Goal: Task Accomplishment & Management: Use online tool/utility

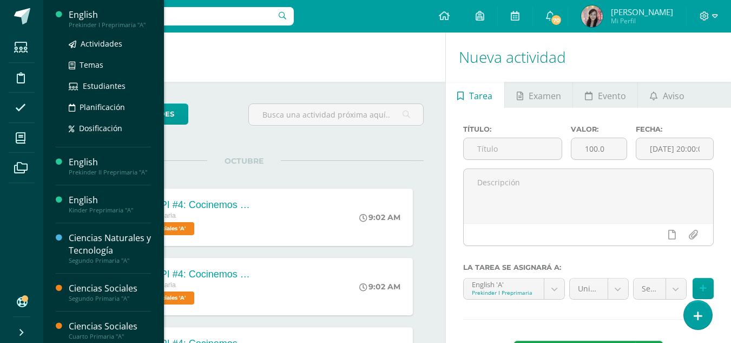
click at [72, 26] on div "Prekinder I Preprimaria "A"" at bounding box center [110, 25] width 82 height 8
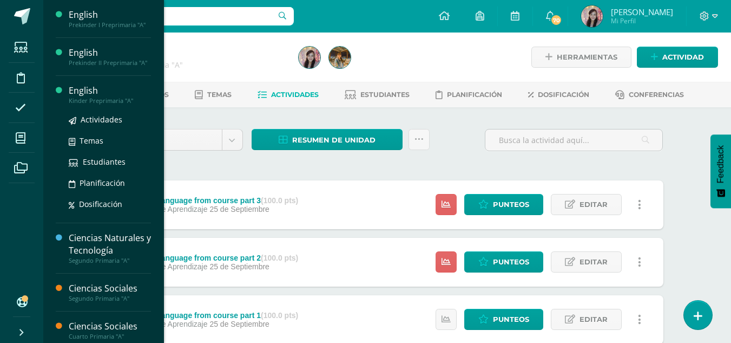
click at [105, 96] on div "English" at bounding box center [110, 90] width 82 height 12
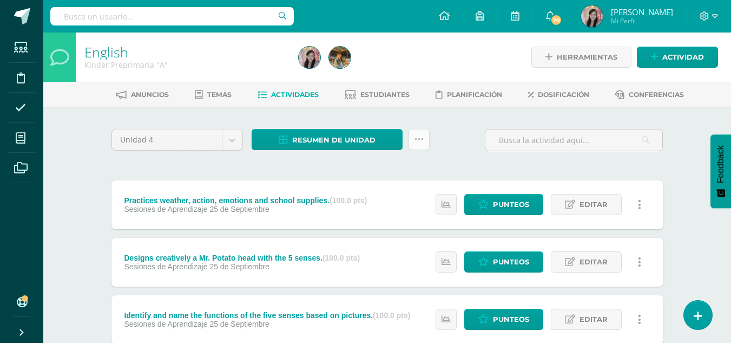
click at [420, 137] on icon at bounding box center [419, 139] width 9 height 9
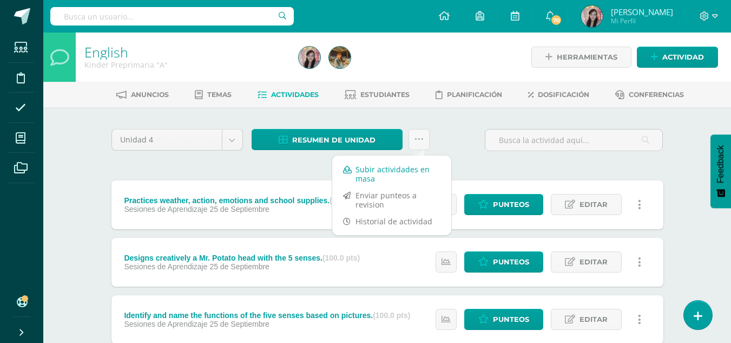
click at [413, 168] on link "Subir actividades en masa" at bounding box center [391, 174] width 119 height 26
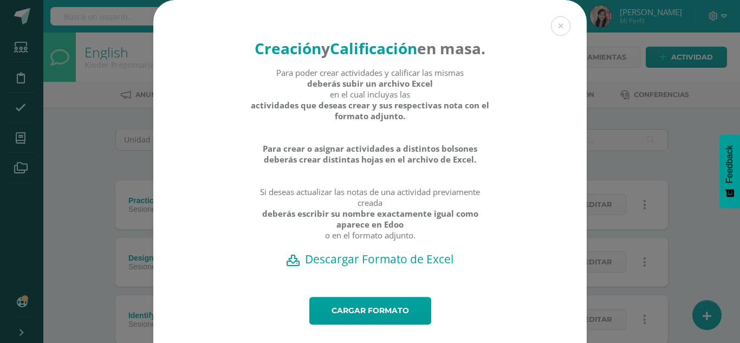
click at [386, 266] on h2 "Descargar Formato de Excel" at bounding box center [369, 258] width 395 height 15
click at [555, 25] on button at bounding box center [560, 25] width 19 height 19
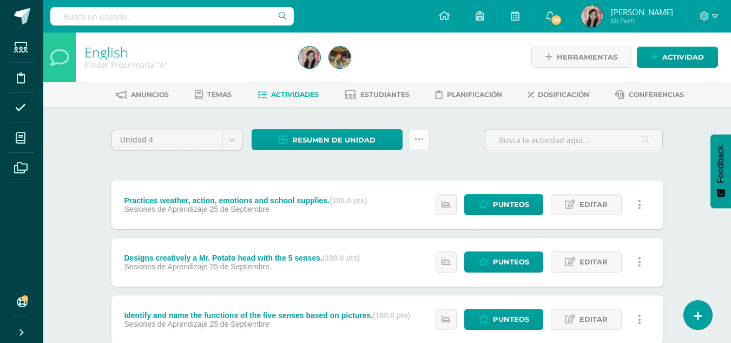
click at [422, 135] on icon at bounding box center [419, 139] width 9 height 9
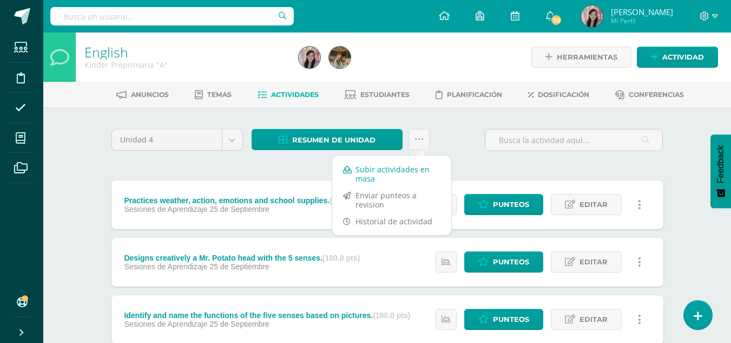
click at [413, 173] on link "Subir actividades en masa" at bounding box center [391, 174] width 119 height 26
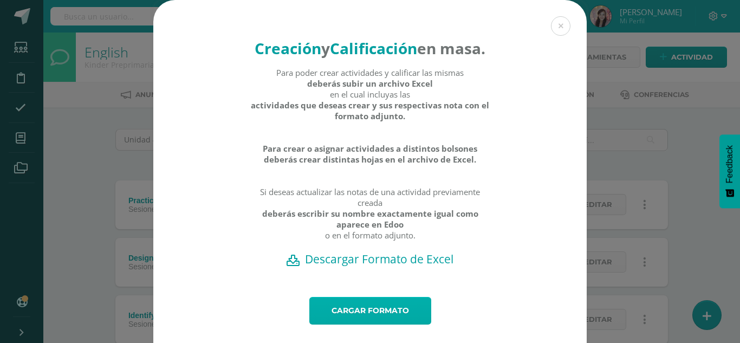
click at [386, 323] on link "Cargar formato" at bounding box center [370, 311] width 122 height 28
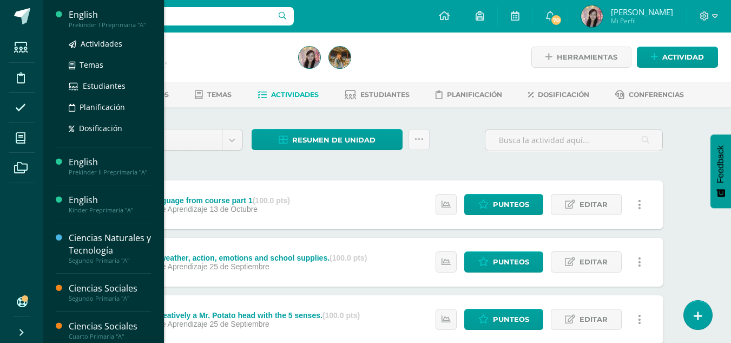
click at [89, 21] on div "Prekinder I Preprimaria "A"" at bounding box center [110, 25] width 82 height 8
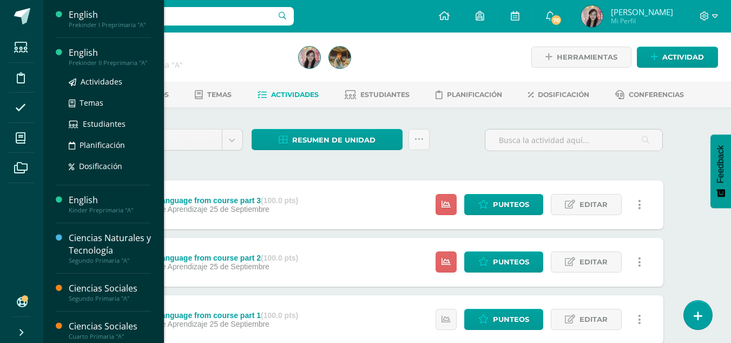
click at [87, 58] on div "English" at bounding box center [110, 53] width 82 height 12
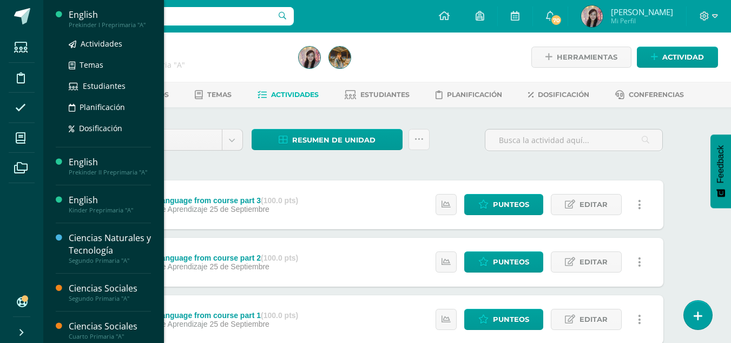
click at [88, 17] on div "English" at bounding box center [110, 15] width 82 height 12
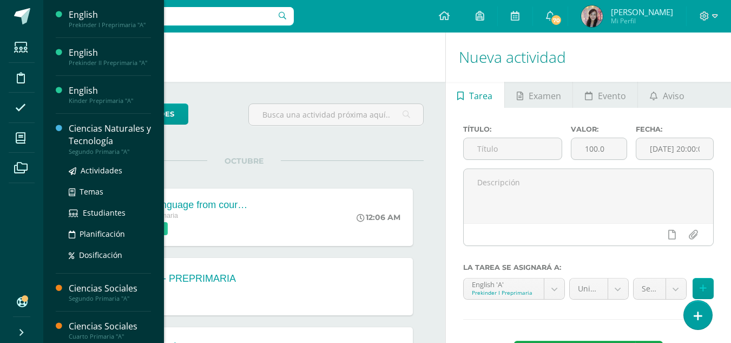
click at [94, 140] on div "Ciencias Naturales y Tecnología" at bounding box center [110, 134] width 82 height 25
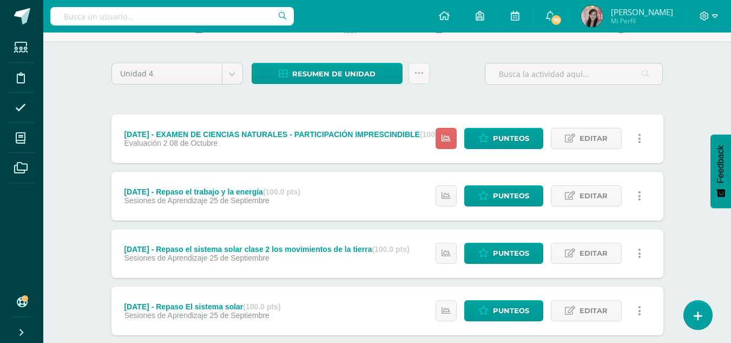
scroll to position [54, 0]
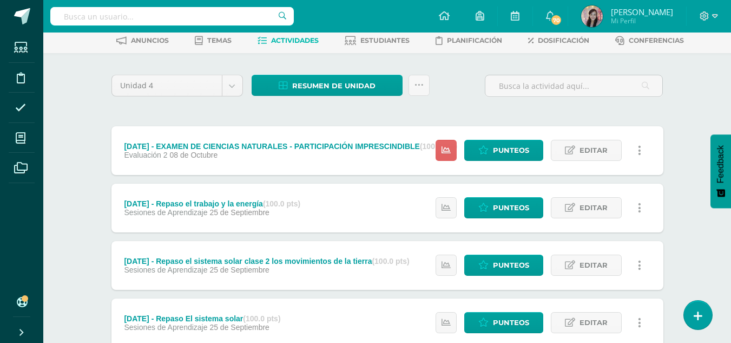
click at [244, 156] on div "Evaluación 2 [DATE]" at bounding box center [291, 155] width 334 height 9
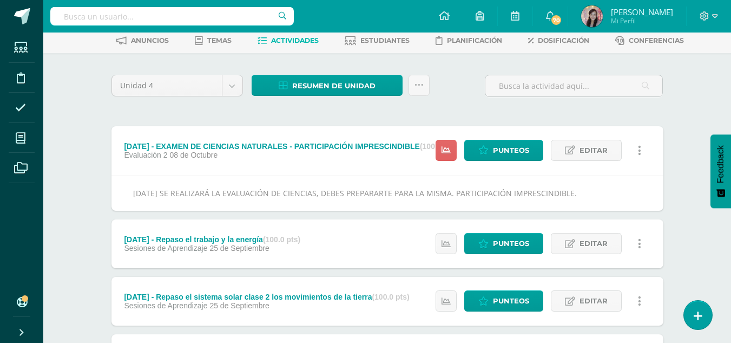
click at [353, 148] on div "[DATE] - EXAMEN DE CIENCIAS NATURALES - PARTICIPACIÓN IMPRESCINDIBLE (100.0 pts)" at bounding box center [291, 146] width 334 height 9
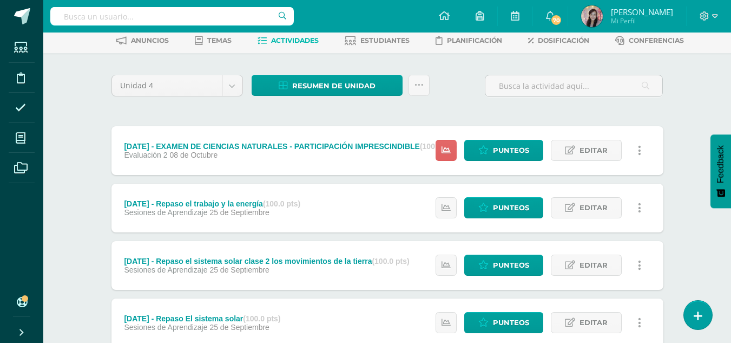
click at [353, 148] on div "[DATE] - EXAMEN DE CIENCIAS NATURALES - PARTICIPACIÓN IMPRESCINDIBLE (100.0 pts)" at bounding box center [291, 146] width 334 height 9
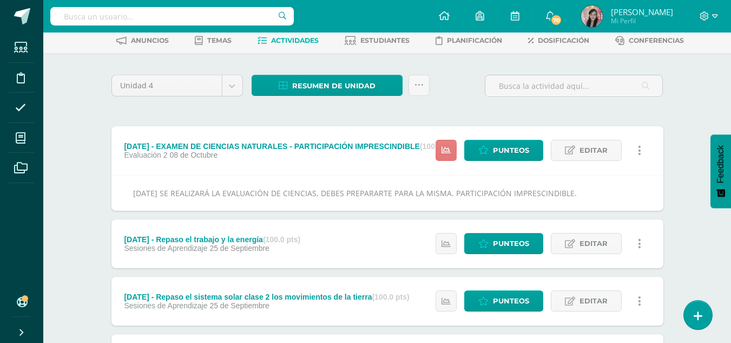
click at [443, 148] on icon at bounding box center [446, 150] width 9 height 9
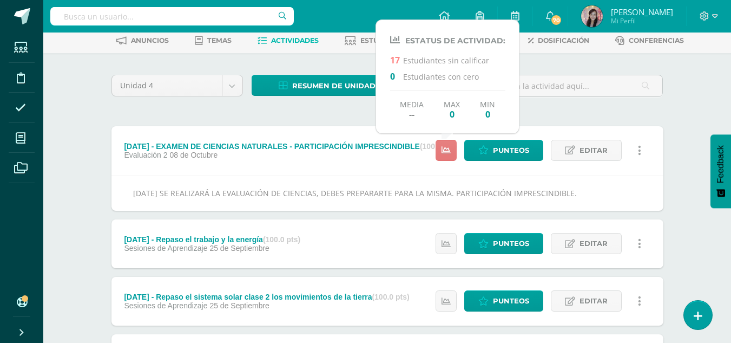
click at [443, 147] on icon at bounding box center [446, 150] width 9 height 9
click at [391, 165] on div "[DATE] - EXAMEN DE CIENCIAS NATURALES - PARTICIPACIÓN IMPRESCINDIBLE (100.0 pts…" at bounding box center [292, 150] width 360 height 49
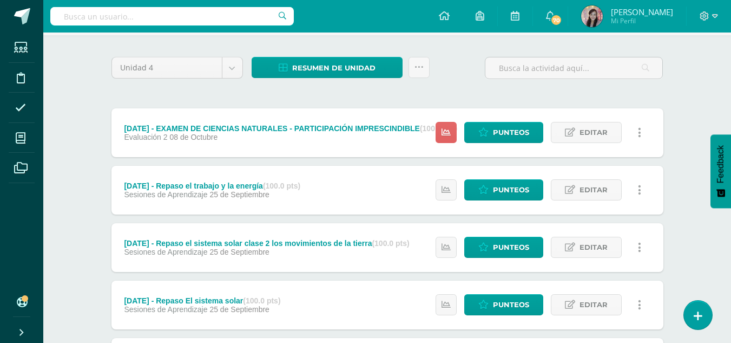
scroll to position [0, 0]
